Goal: Information Seeking & Learning: Learn about a topic

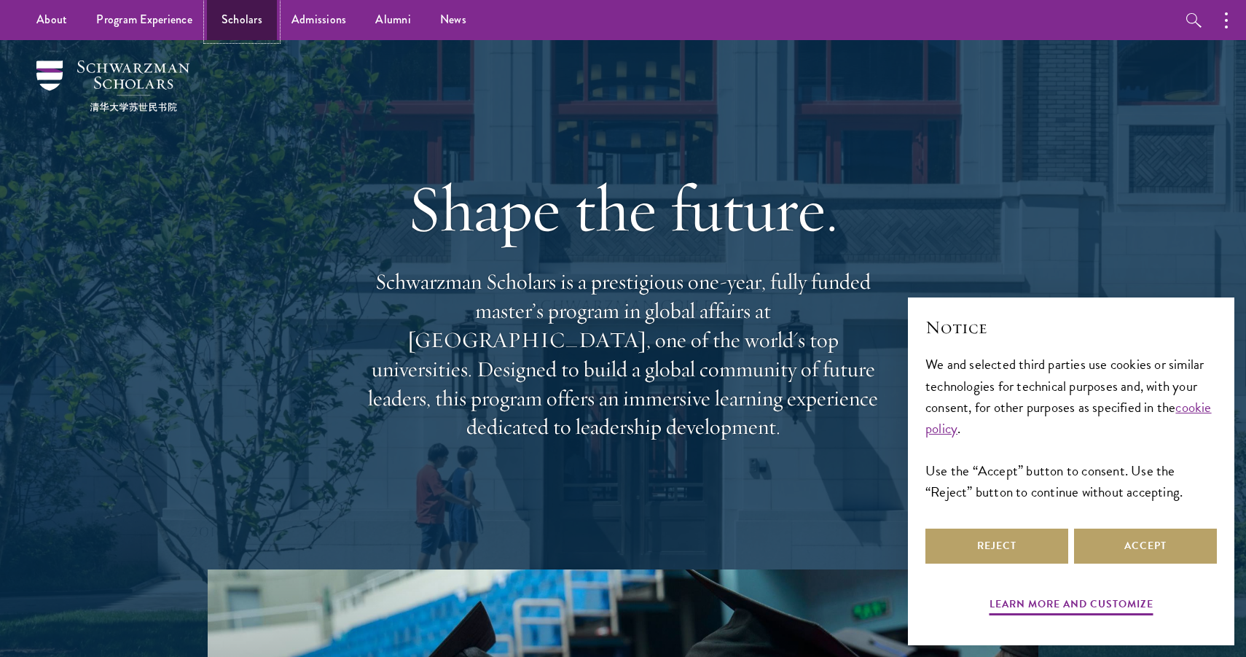
click at [251, 26] on link "Scholars" at bounding box center [242, 20] width 70 height 40
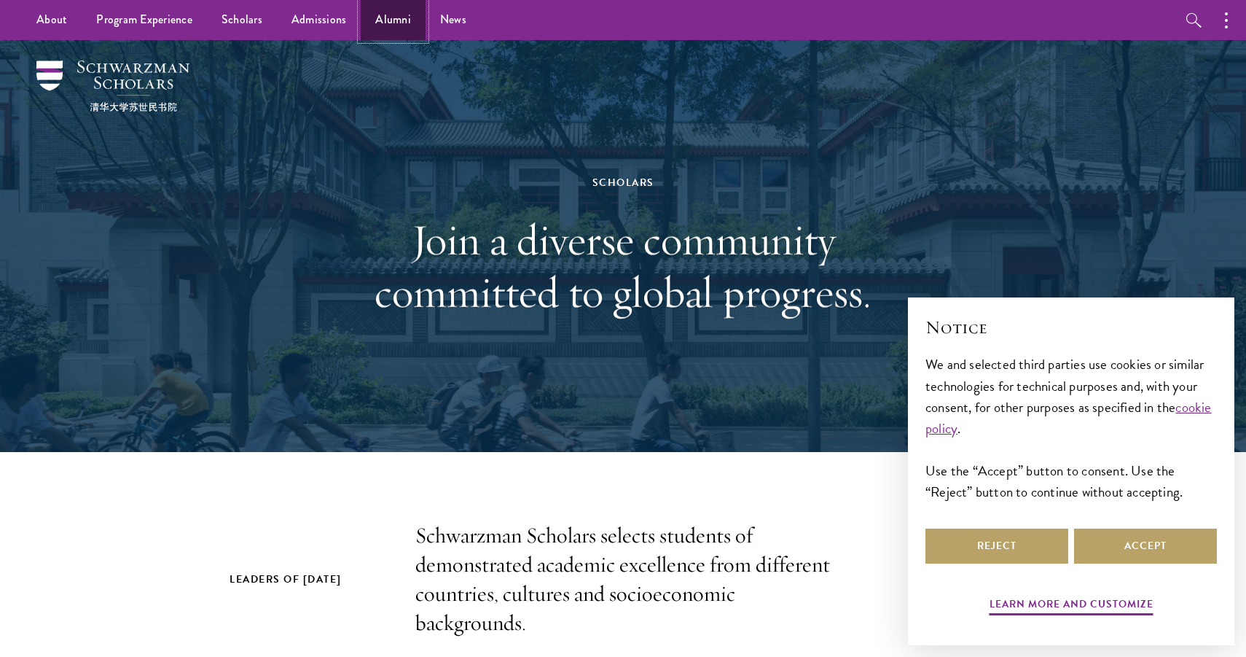
click at [397, 21] on link "Alumni" at bounding box center [393, 20] width 65 height 40
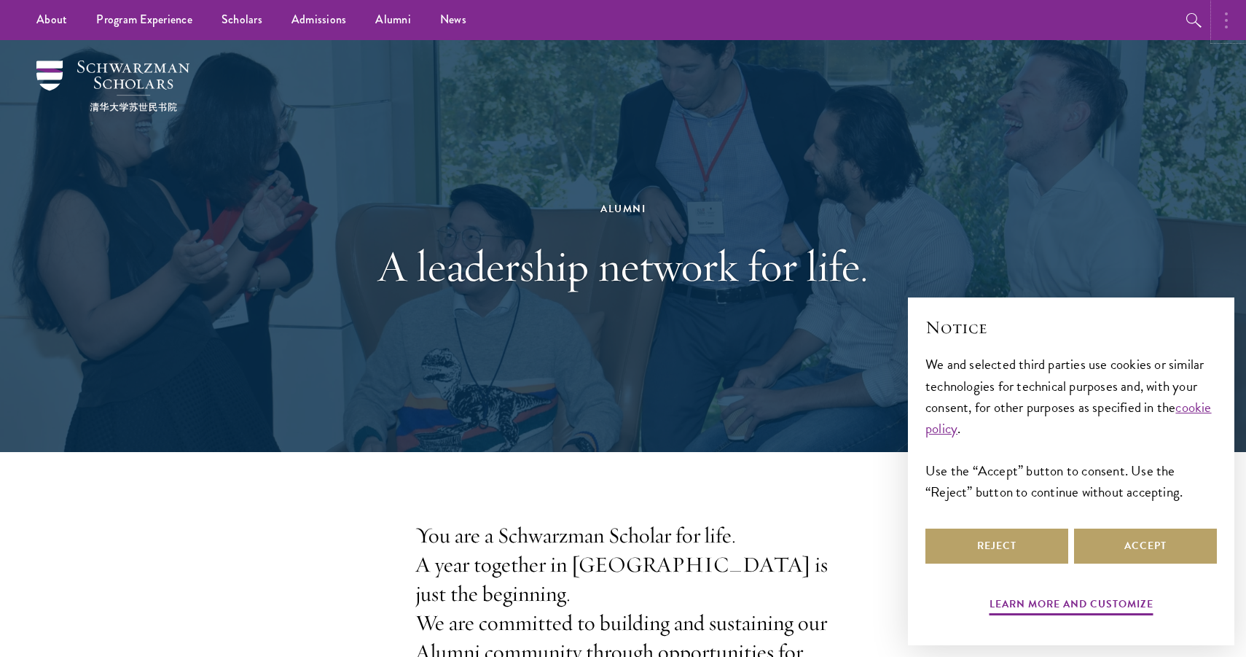
click at [1222, 25] on button "button" at bounding box center [1230, 20] width 32 height 40
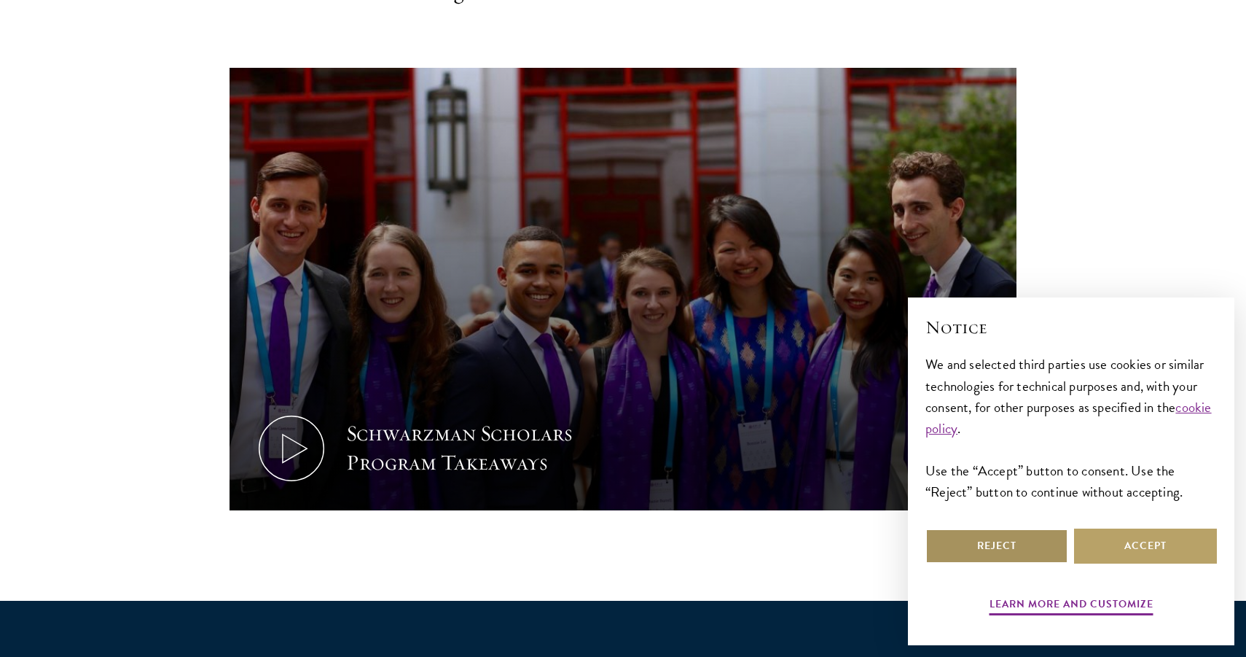
click at [1003, 547] on button "Reject" at bounding box center [997, 545] width 143 height 35
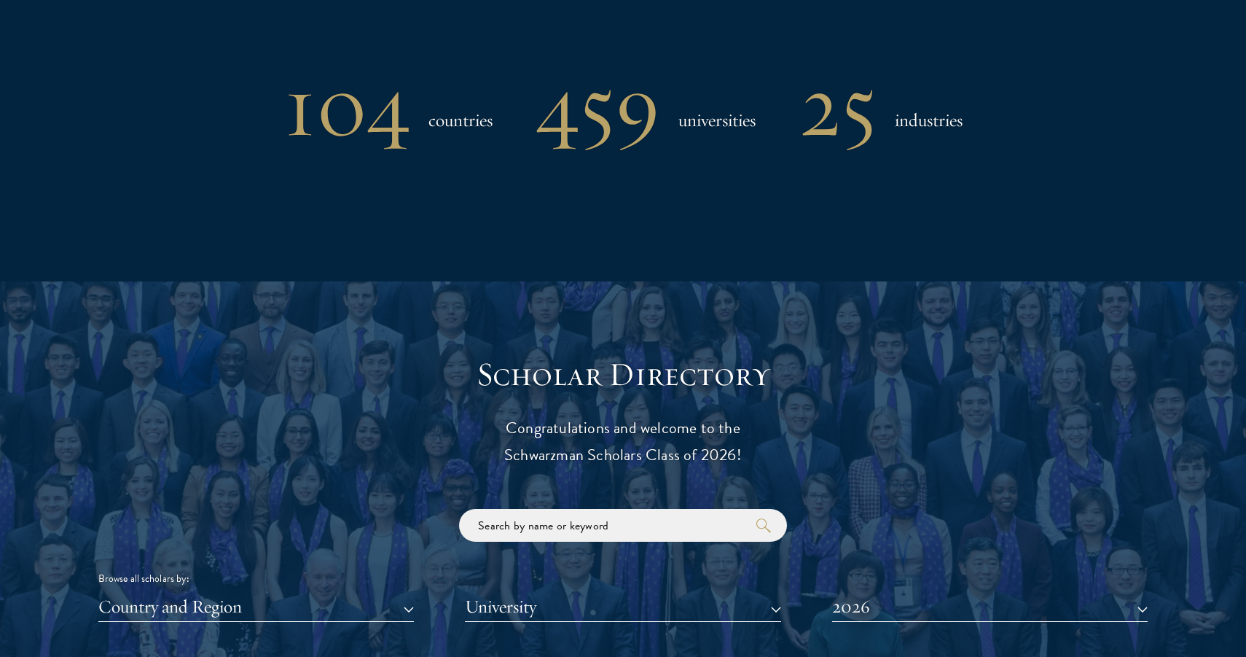
scroll to position [1280, 0]
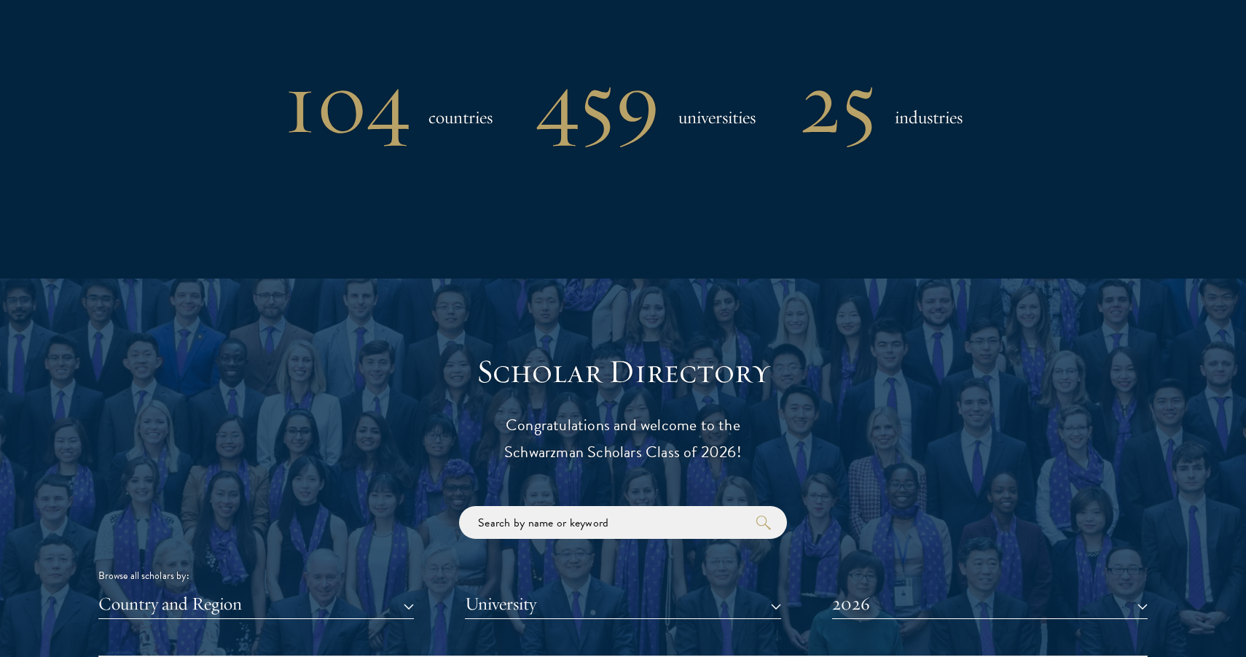
click at [627, 379] on h3 "Scholar Directory" at bounding box center [623, 371] width 452 height 41
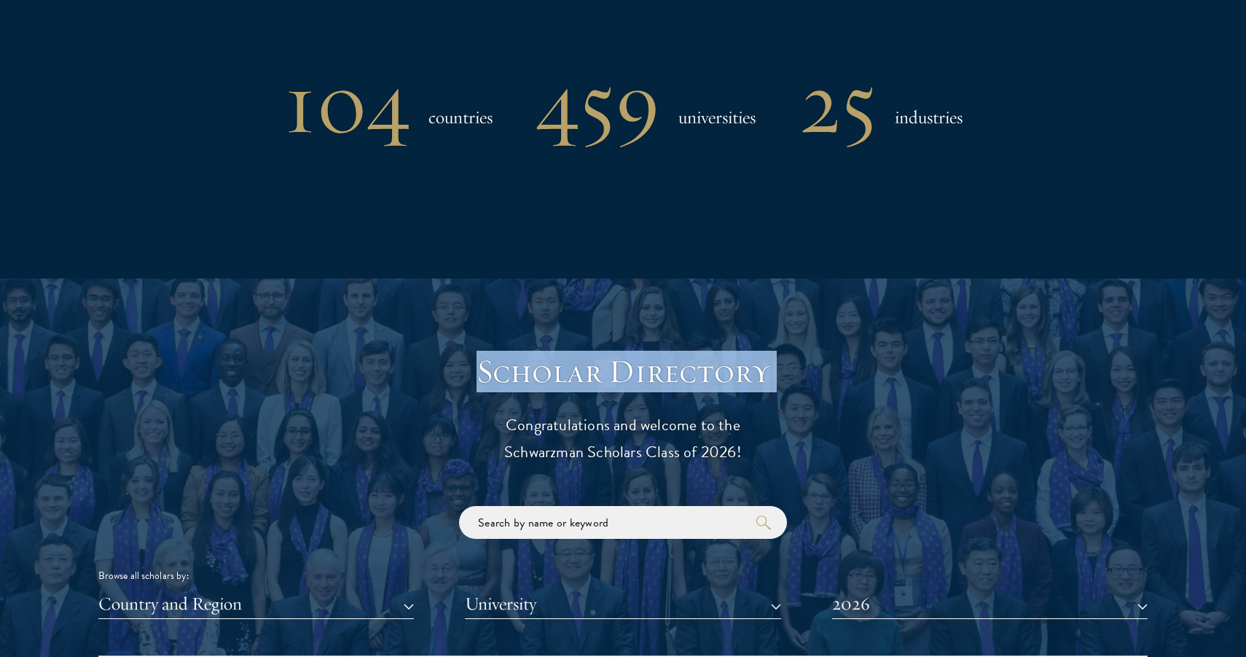
click at [627, 379] on h3 "Scholar Directory" at bounding box center [623, 371] width 452 height 41
copy header "Scholar Directory"
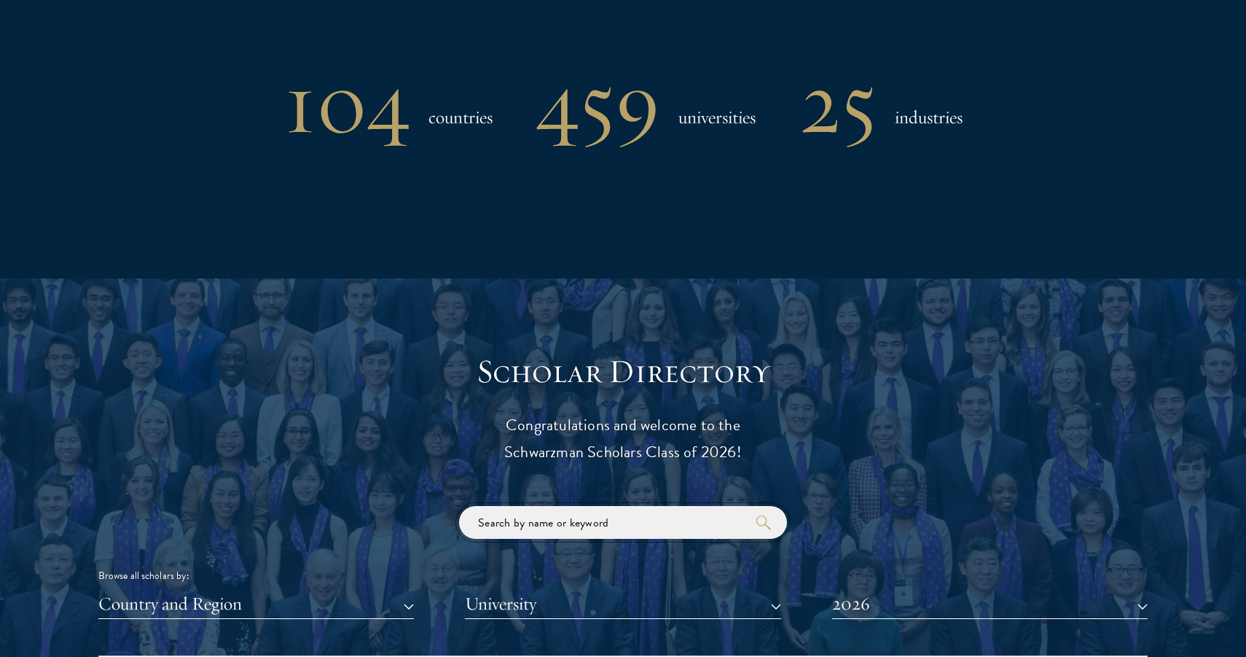
click at [534, 519] on input "search" at bounding box center [623, 522] width 328 height 33
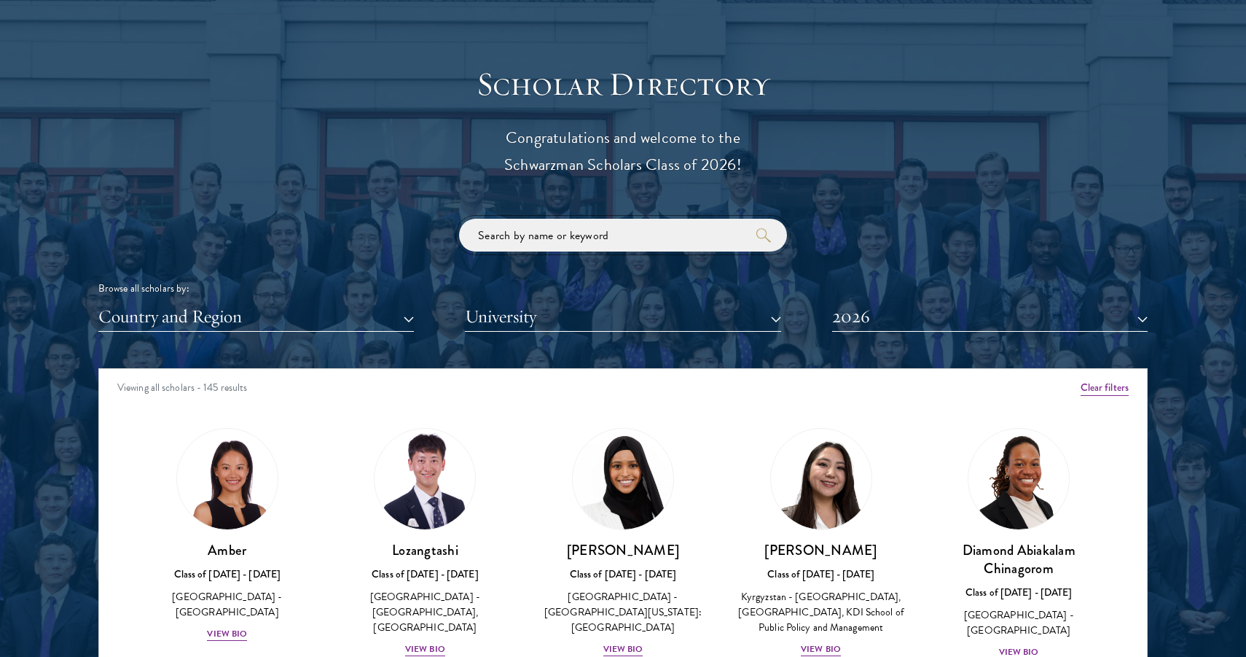
scroll to position [1706, 0]
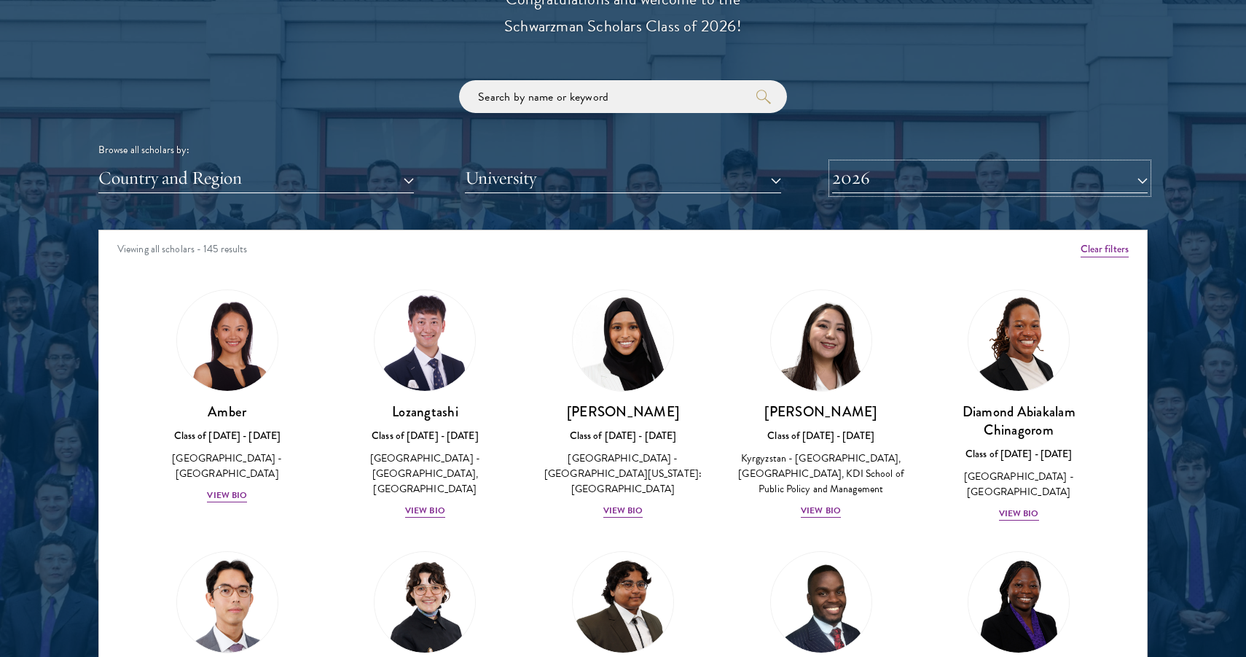
click at [879, 182] on button "2026" at bounding box center [990, 178] width 316 height 30
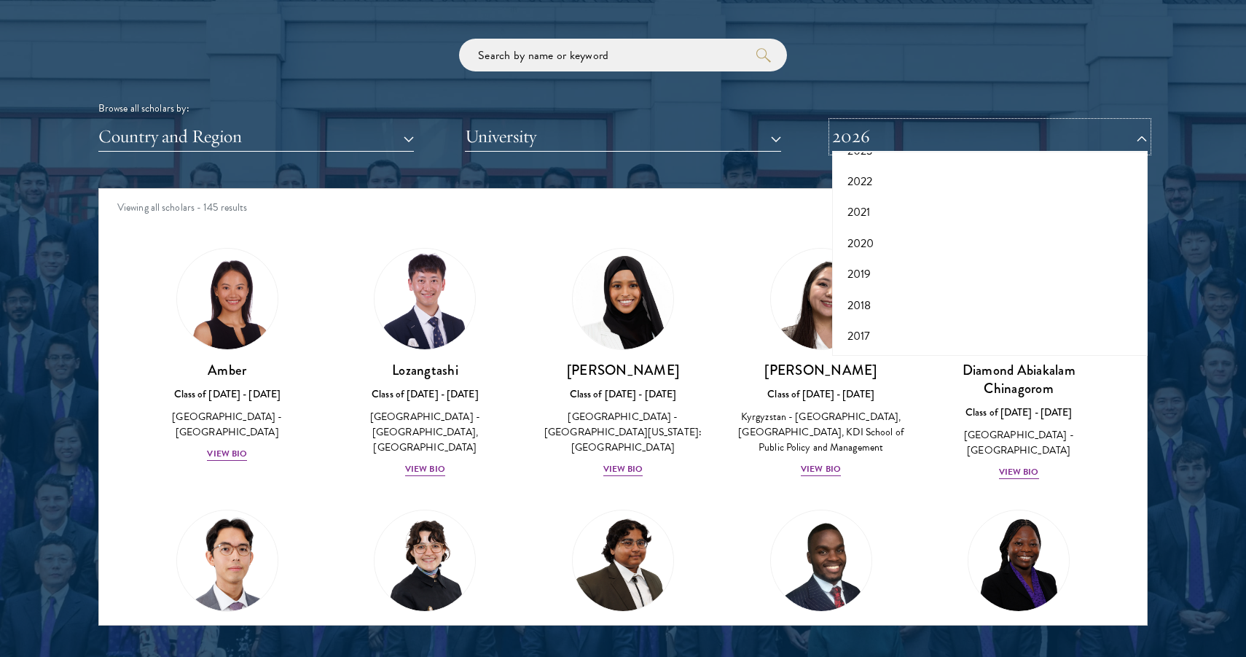
scroll to position [1787, 0]
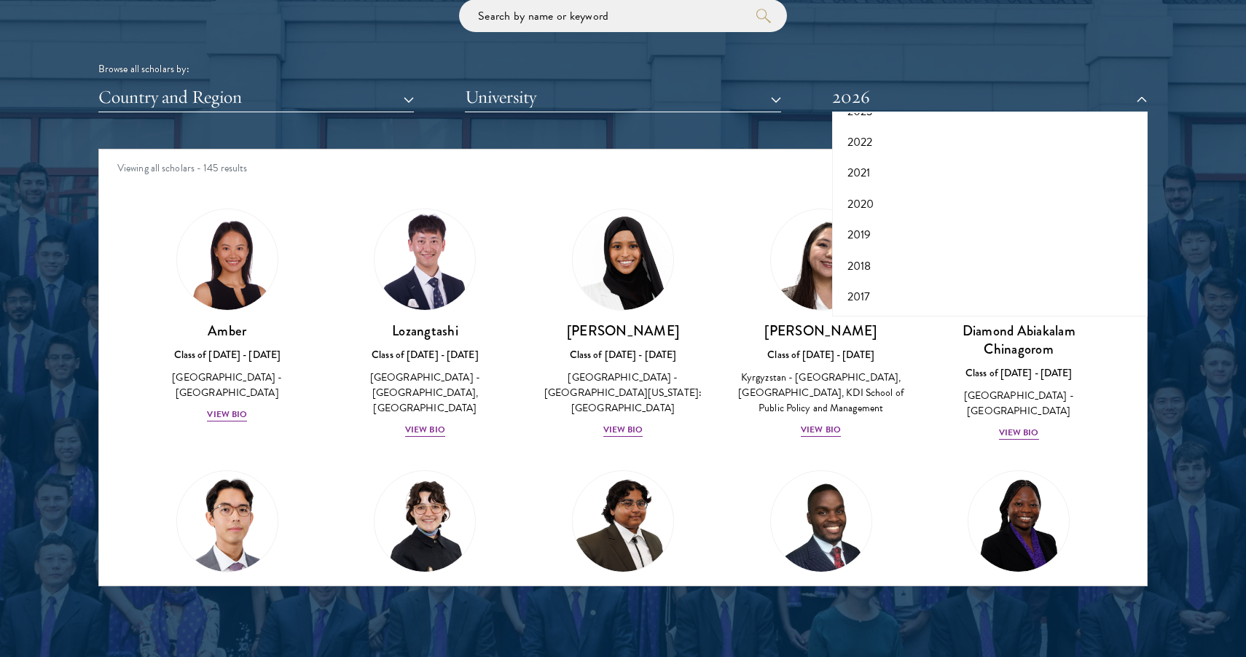
click at [852, 50] on div "Browse all scholars by: Country and Region All Countries and Regions [GEOGRAPHI…" at bounding box center [623, 55] width 1050 height 113
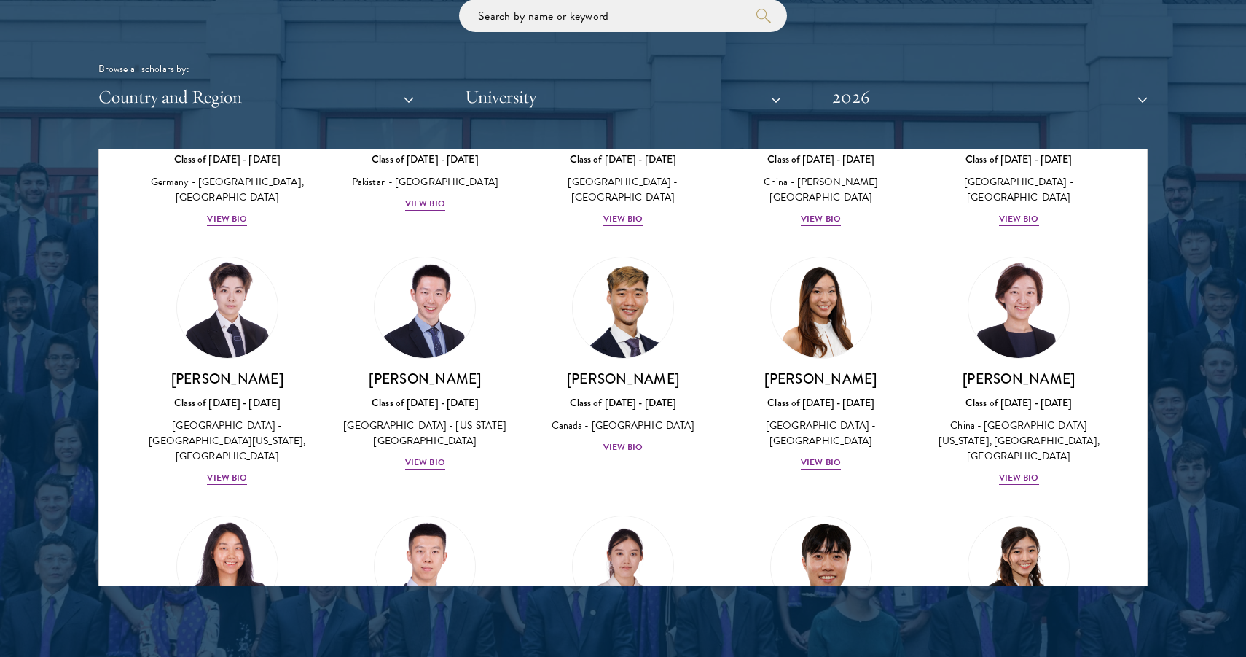
scroll to position [0, 0]
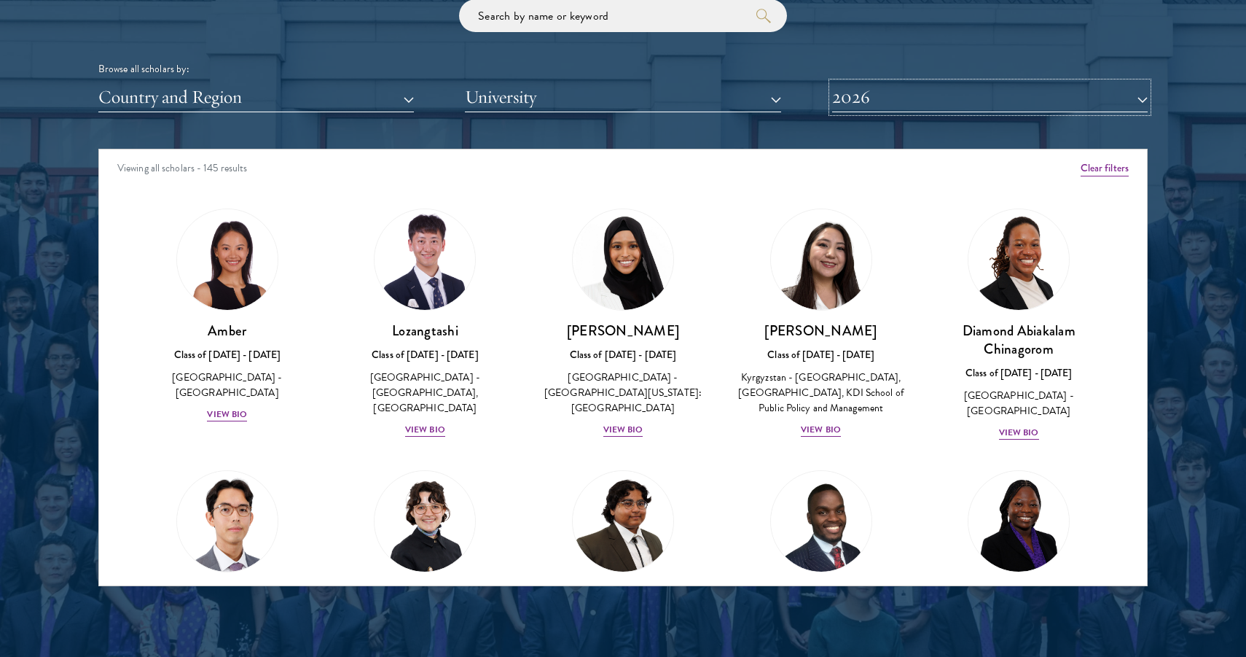
click at [843, 94] on button "2026" at bounding box center [990, 97] width 316 height 30
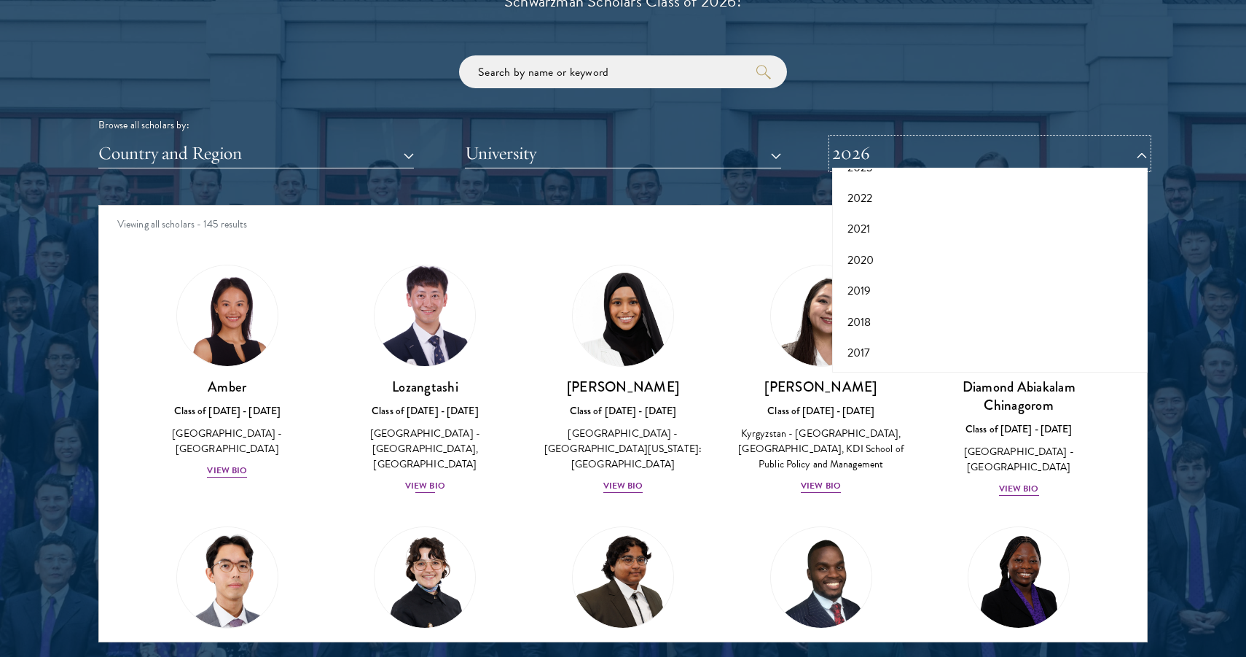
scroll to position [1764, 0]
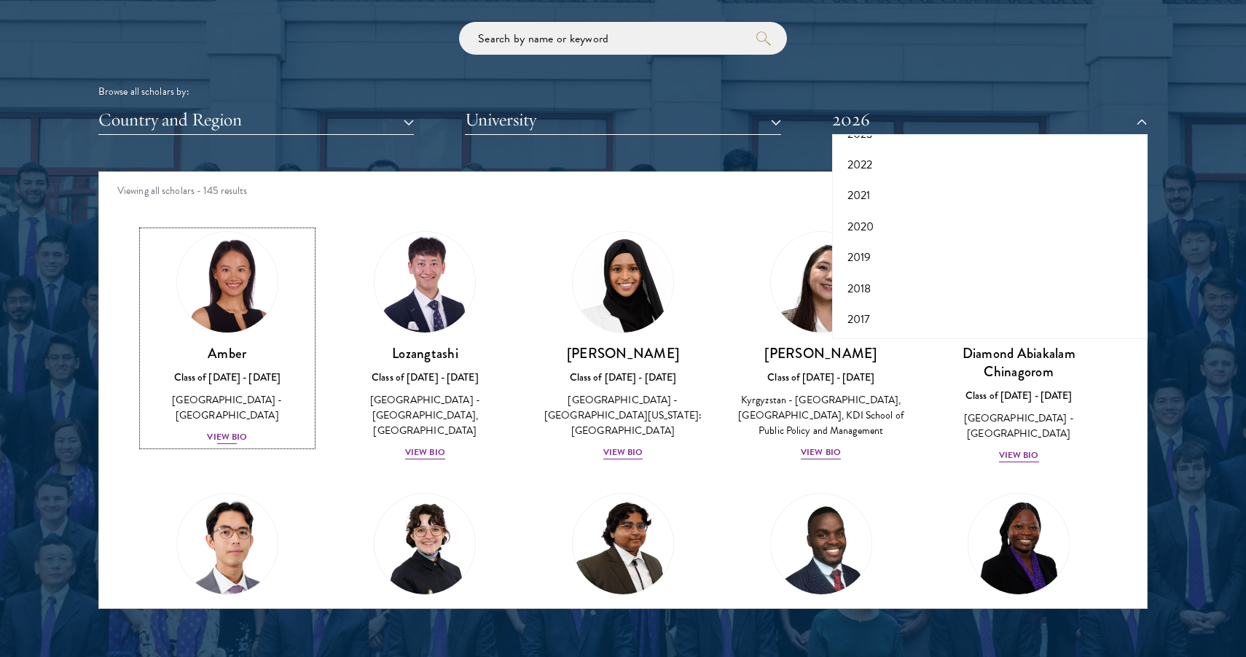
click at [225, 429] on div "Amber Class of [DATE] - [DATE] [GEOGRAPHIC_DATA] - [GEOGRAPHIC_DATA] View Bio" at bounding box center [227, 394] width 169 height 101
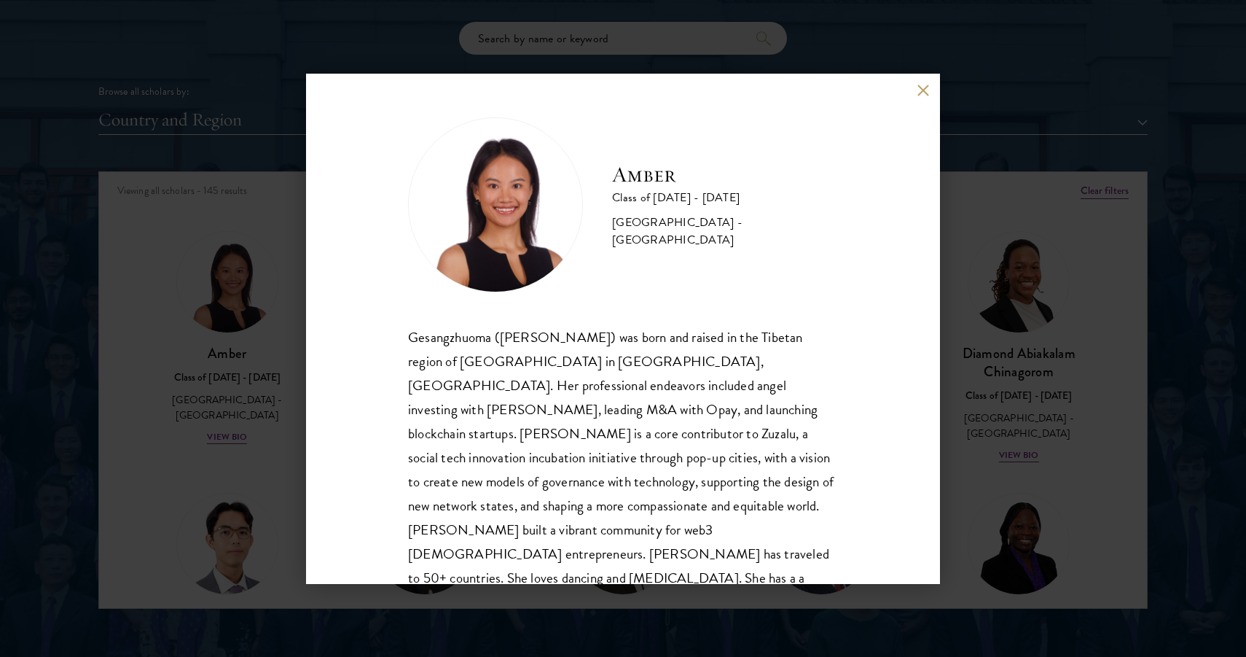
scroll to position [26, 0]
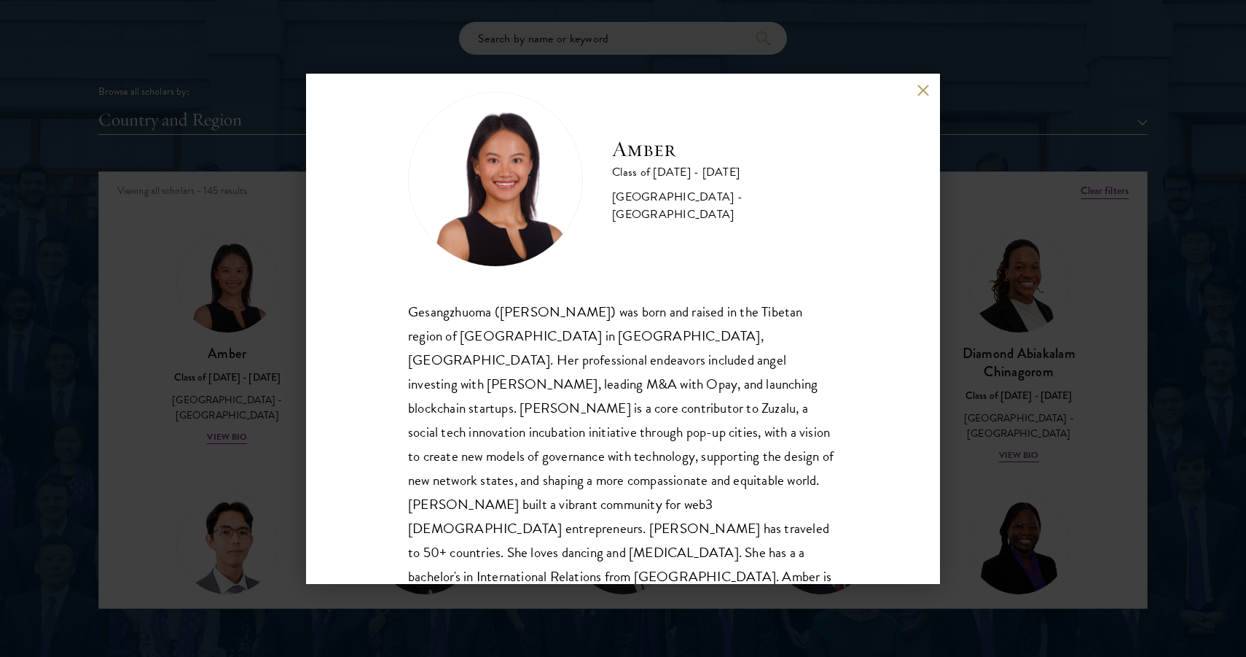
click at [906, 89] on div "Amber Class of [DATE] - [DATE] [GEOGRAPHIC_DATA] - [GEOGRAPHIC_DATA] Gesangzhuo…" at bounding box center [623, 329] width 634 height 510
click at [919, 89] on button at bounding box center [923, 91] width 12 height 12
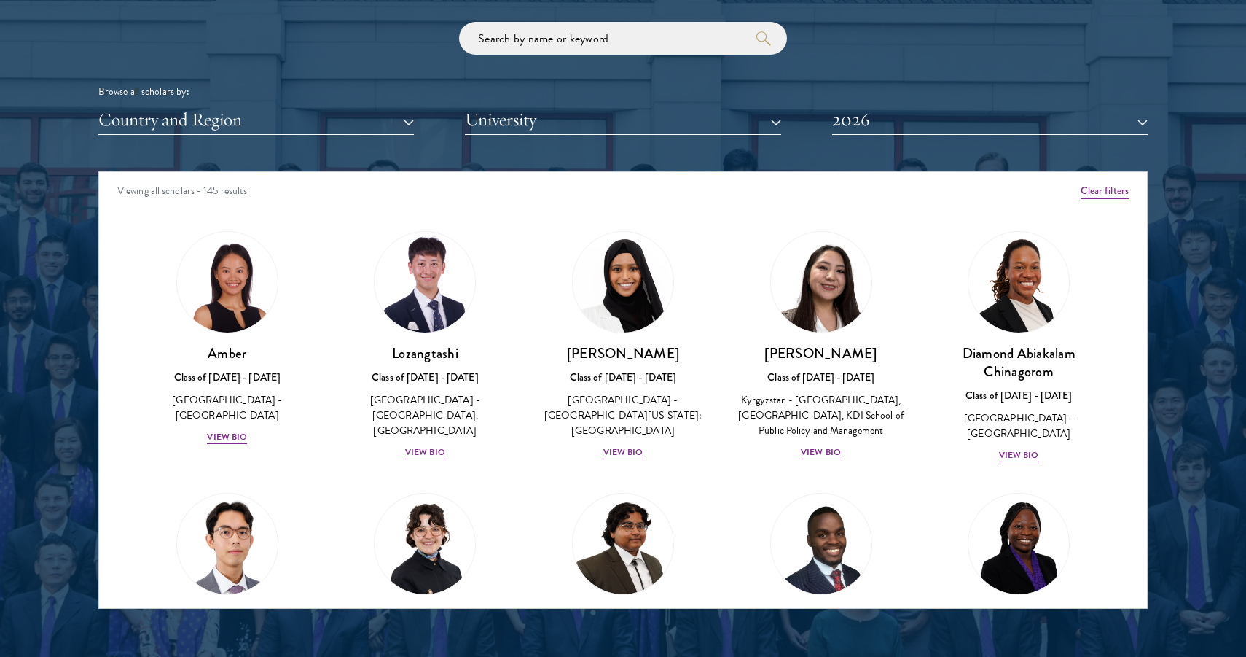
click at [830, 120] on div "Country and Region All Countries and Regions [GEOGRAPHIC_DATA] [GEOGRAPHIC_DATA…" at bounding box center [623, 120] width 1050 height 30
click at [840, 120] on button "2026" at bounding box center [990, 120] width 316 height 30
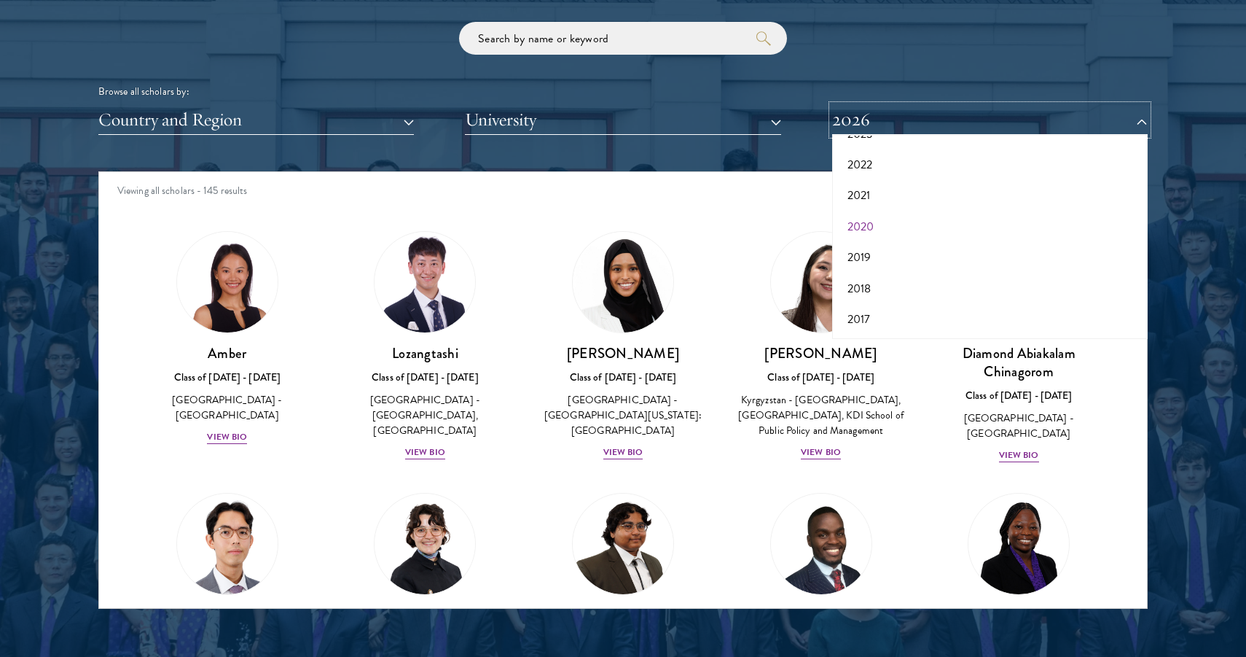
scroll to position [1768, 0]
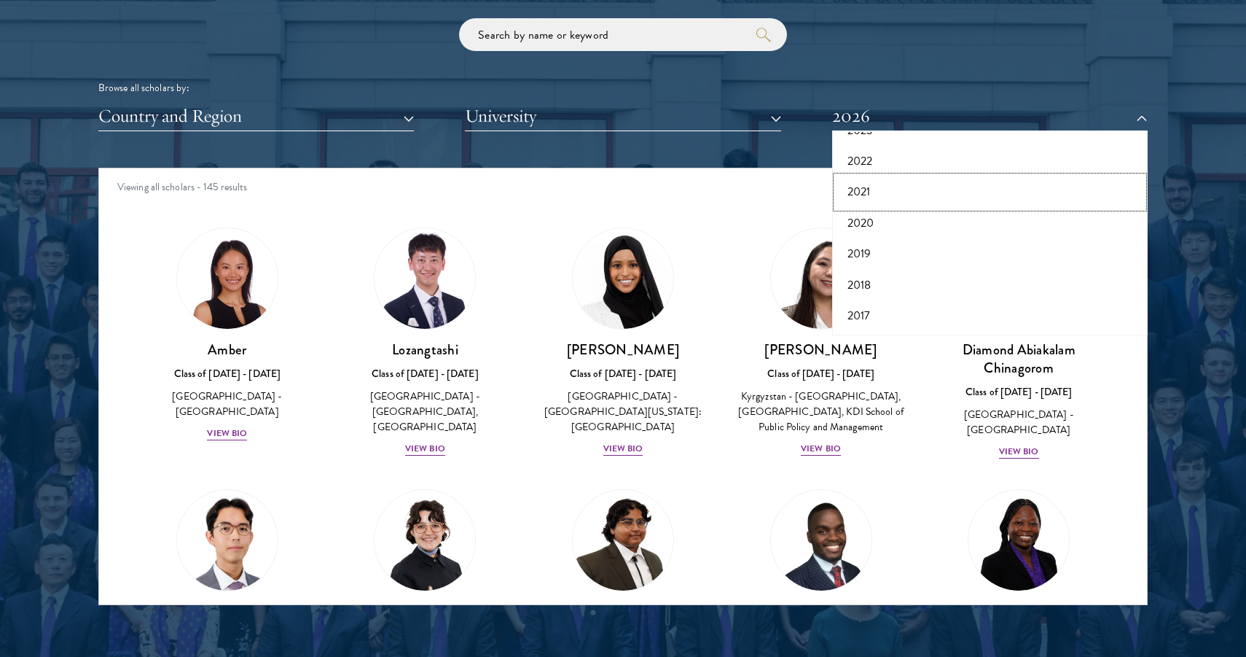
click at [862, 196] on button "2021" at bounding box center [990, 191] width 307 height 31
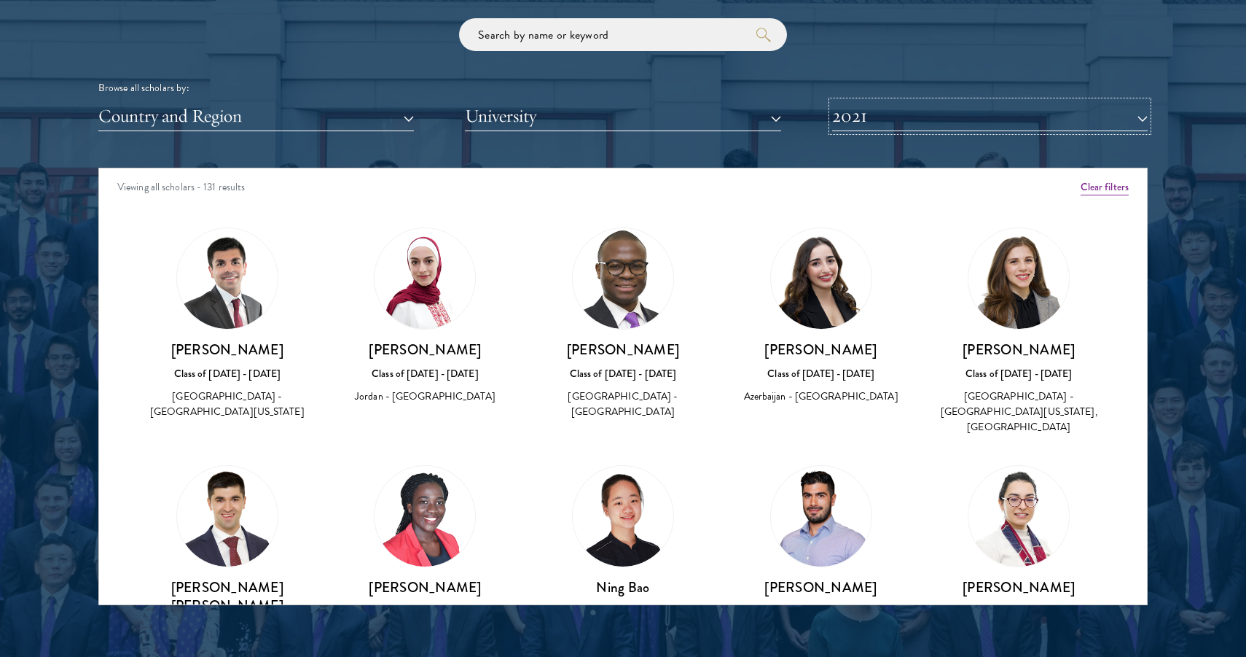
click at [856, 124] on button "2021" at bounding box center [990, 116] width 316 height 30
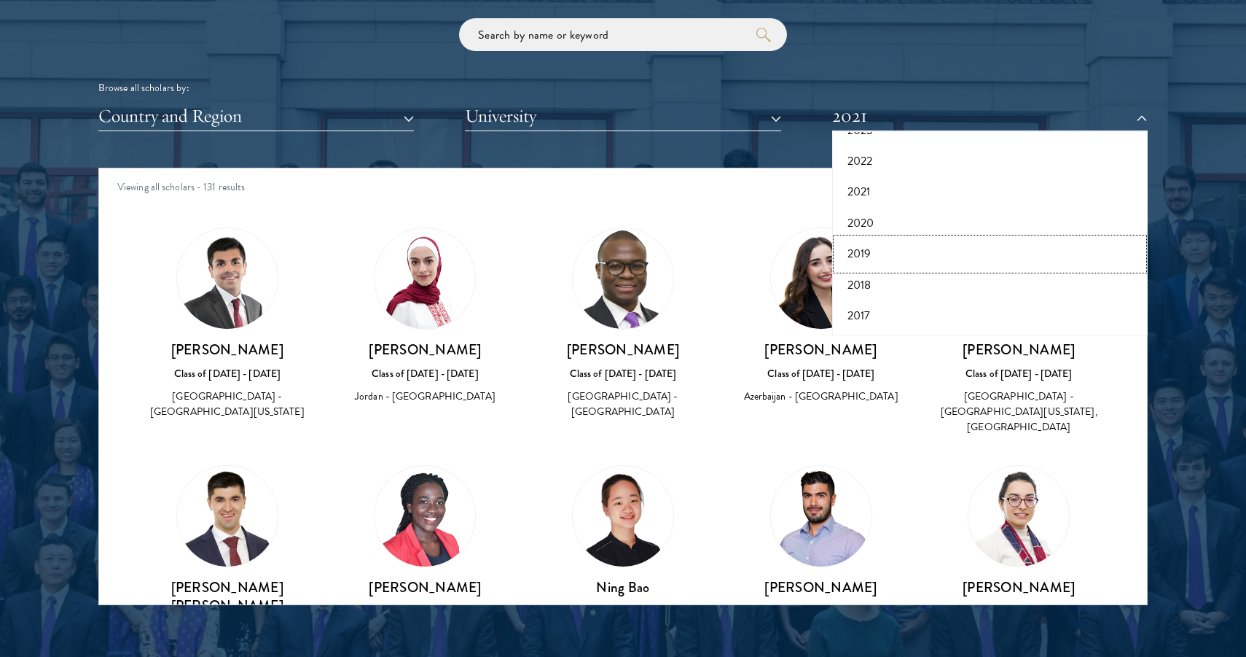
click at [845, 257] on button "2019" at bounding box center [990, 253] width 307 height 31
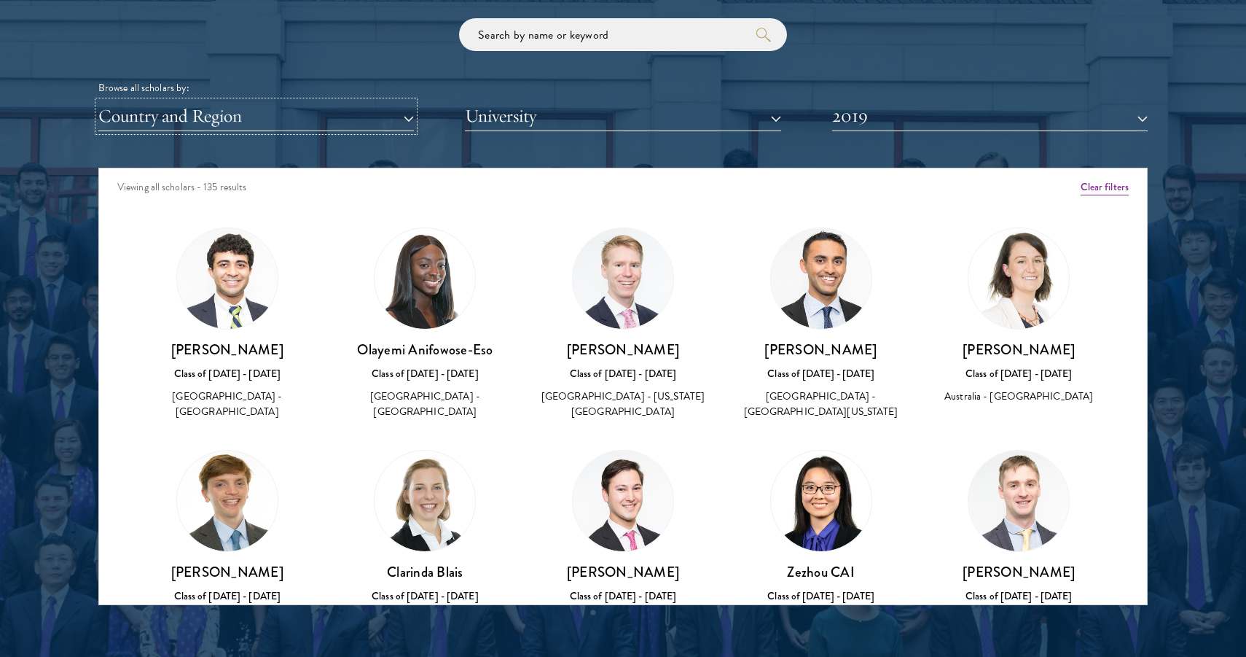
click at [179, 112] on button "Country and Region" at bounding box center [256, 116] width 316 height 30
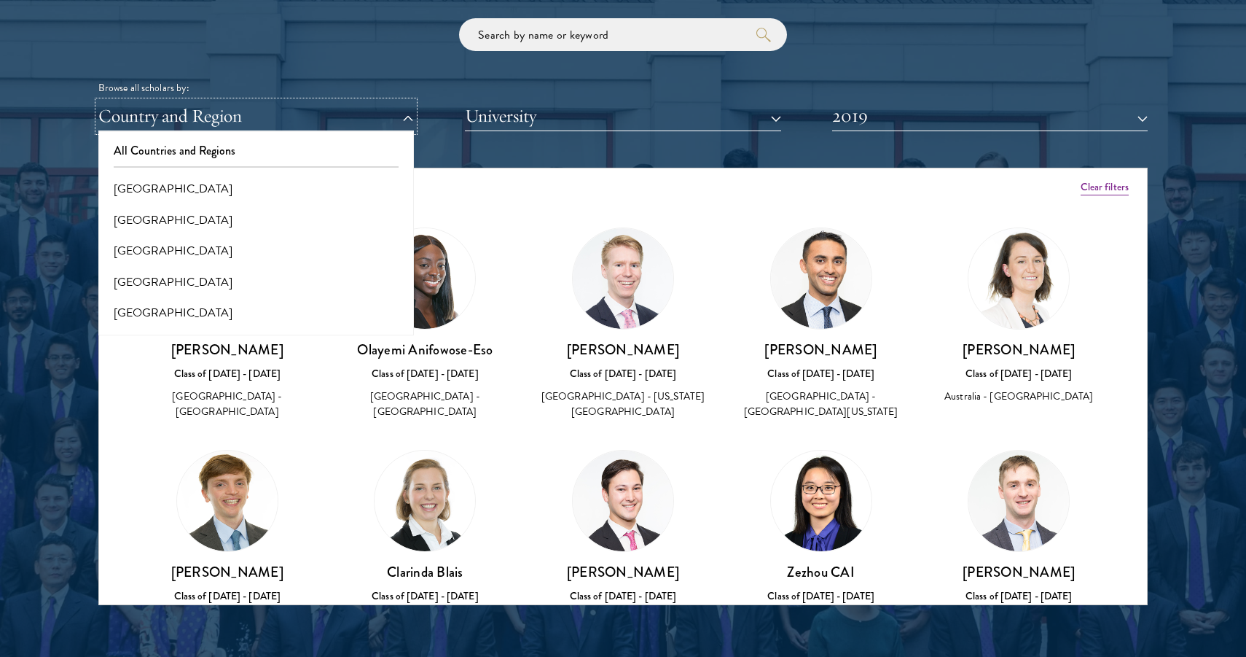
click at [304, 128] on button "Country and Region" at bounding box center [256, 116] width 316 height 30
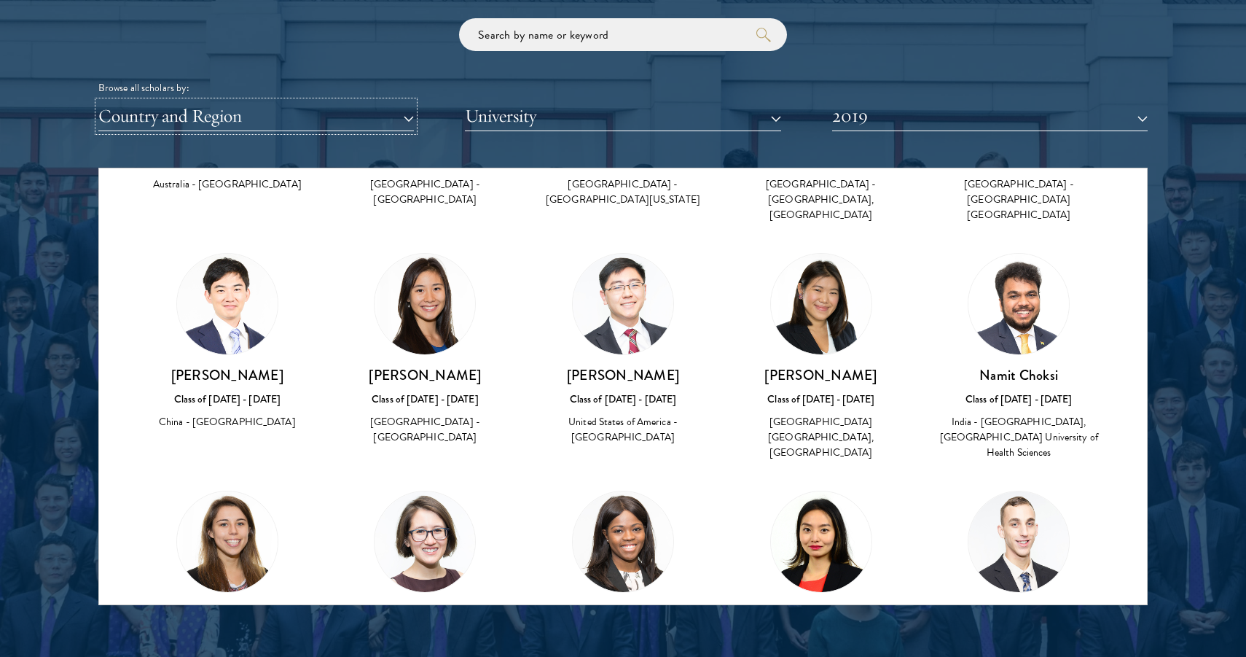
scroll to position [475, 0]
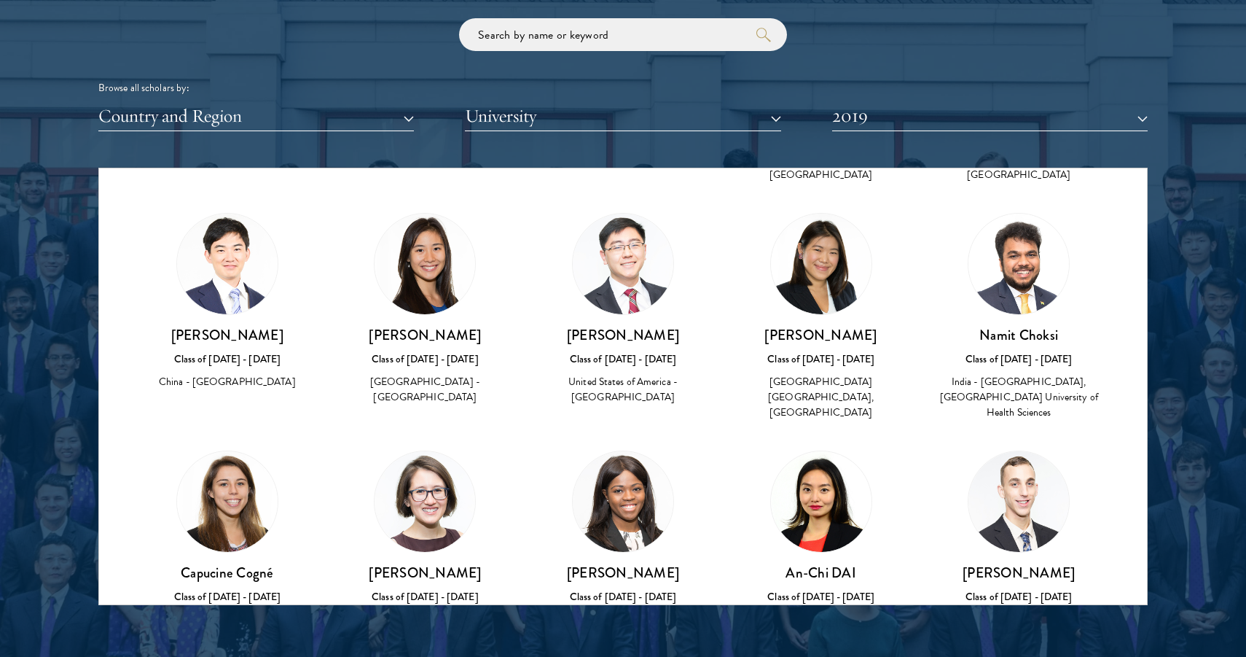
click at [827, 465] on img at bounding box center [821, 501] width 101 height 101
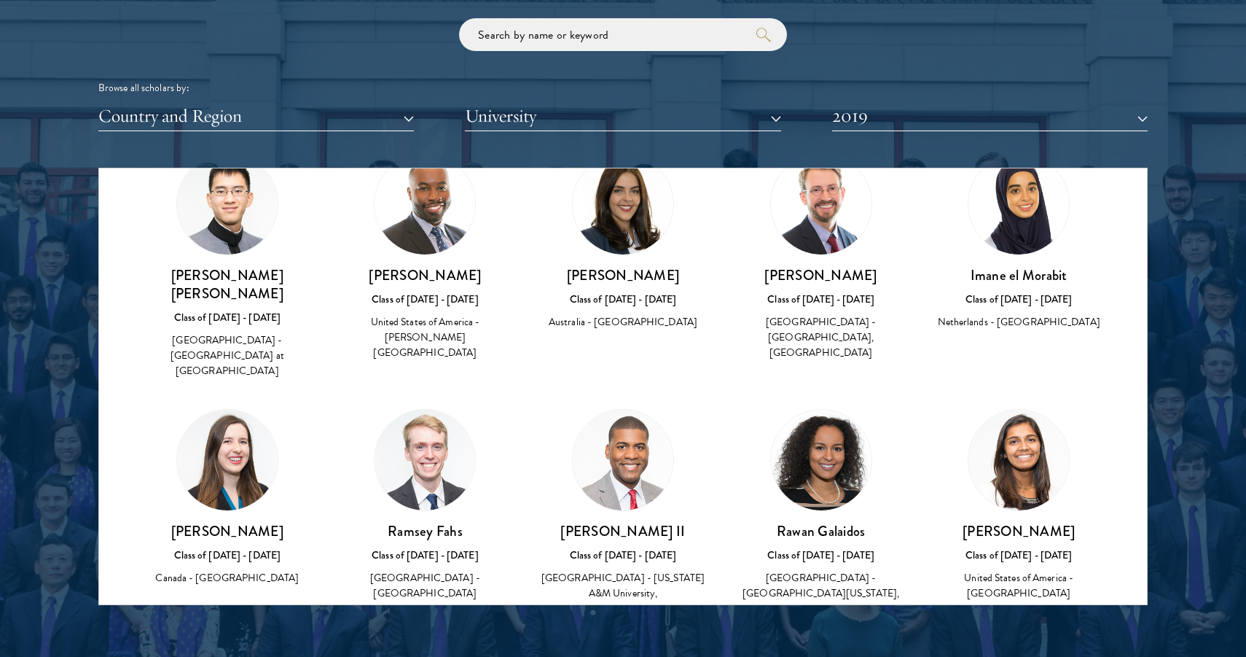
scroll to position [997, 0]
